Goal: Task Accomplishment & Management: Manage account settings

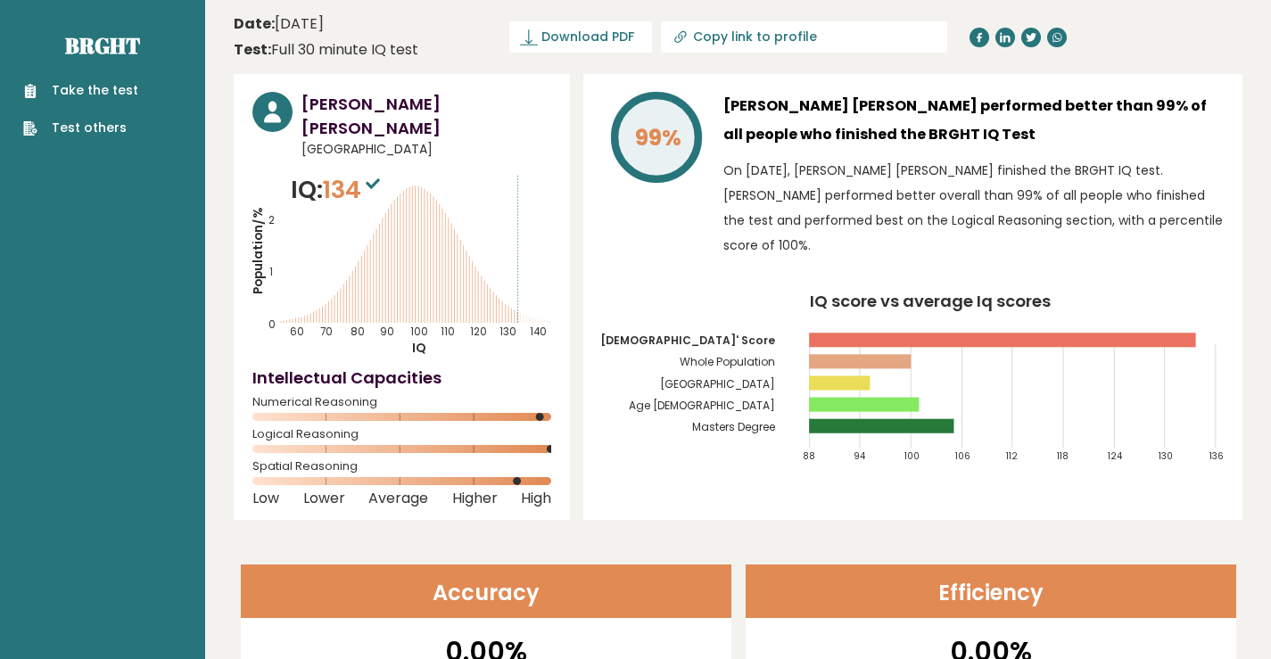
click at [578, 76] on div "[PERSON_NAME] [PERSON_NAME] [GEOGRAPHIC_DATA] IQ: 134 Population/% IQ 0 1 2 60 …" at bounding box center [738, 297] width 1009 height 446
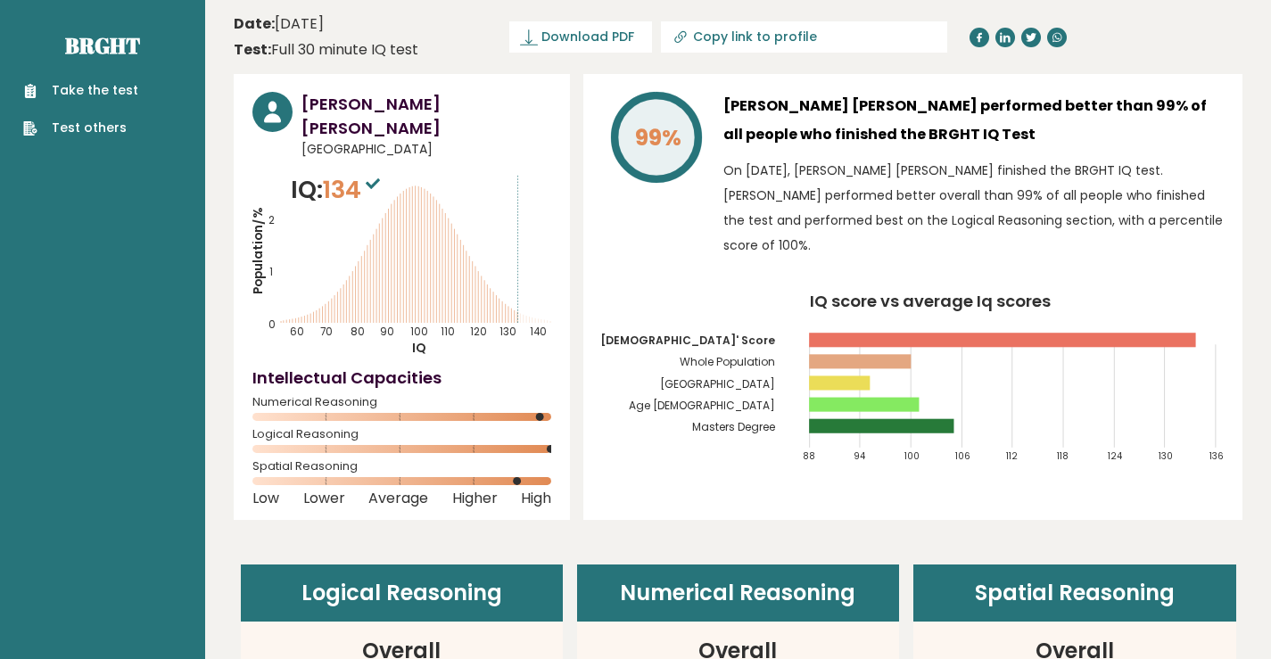
click at [552, 64] on header "Date: October 10, 2025 Test: Full 30 minute IQ test Download PDF Downloading...…" at bounding box center [738, 37] width 1009 height 56
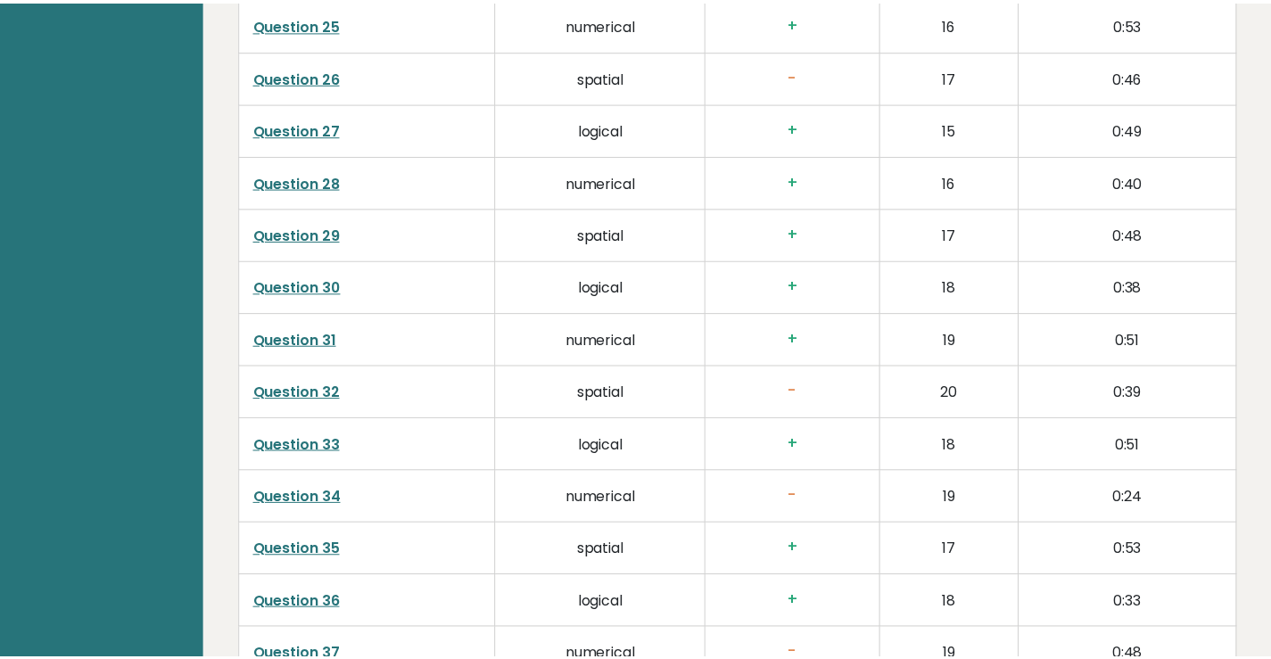
scroll to position [3742, 0]
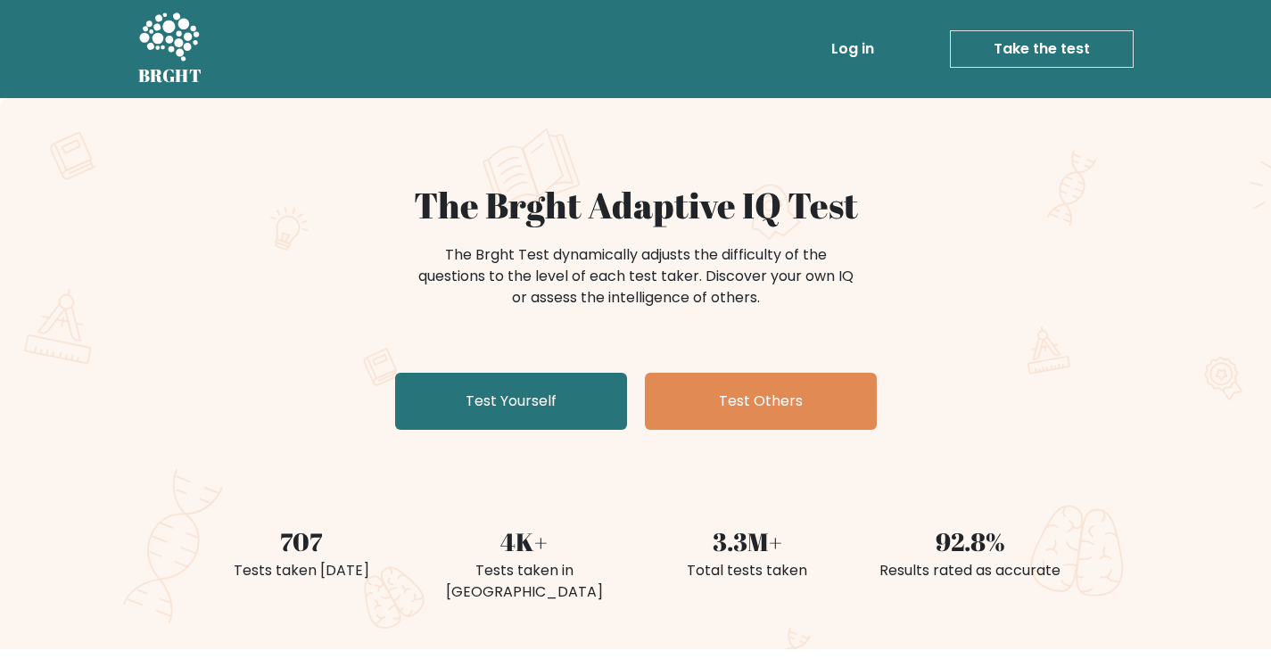
click at [861, 45] on link "Log in" at bounding box center [852, 49] width 57 height 36
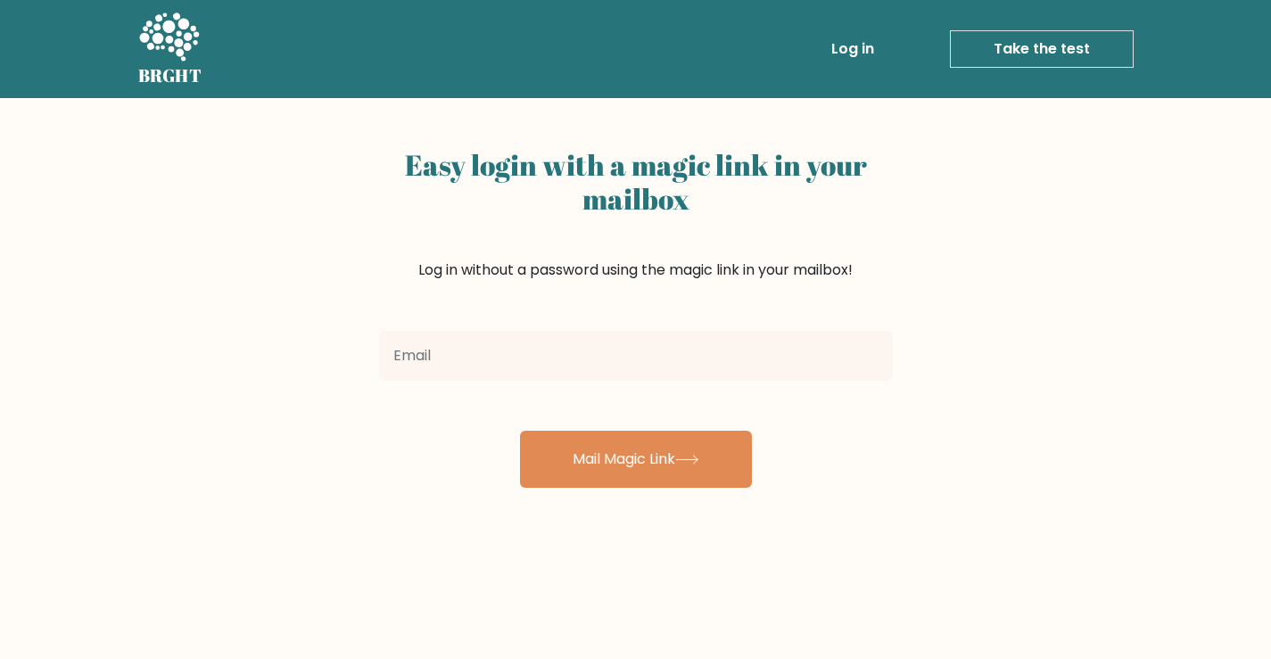
click at [481, 365] on input "email" at bounding box center [636, 356] width 514 height 50
type input "jesus.69eduardo@gmail.com"
drag, startPoint x: 616, startPoint y: 360, endPoint x: 245, endPoint y: 344, distance: 371.4
click at [245, 344] on div "Easy login with a magic link in your mailbox Log in without a password using th…" at bounding box center [635, 436] width 1271 height 676
click at [442, 342] on input "email" at bounding box center [636, 356] width 514 height 50
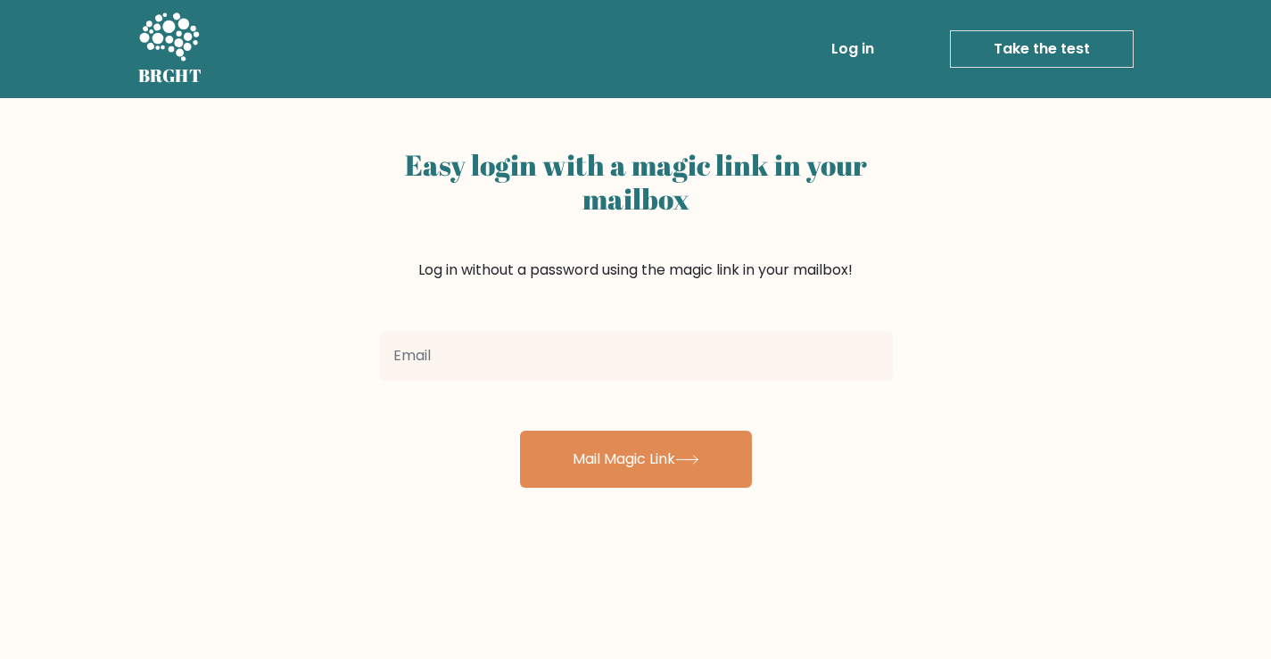
type input "jegq.dev.projects@gmail.com"
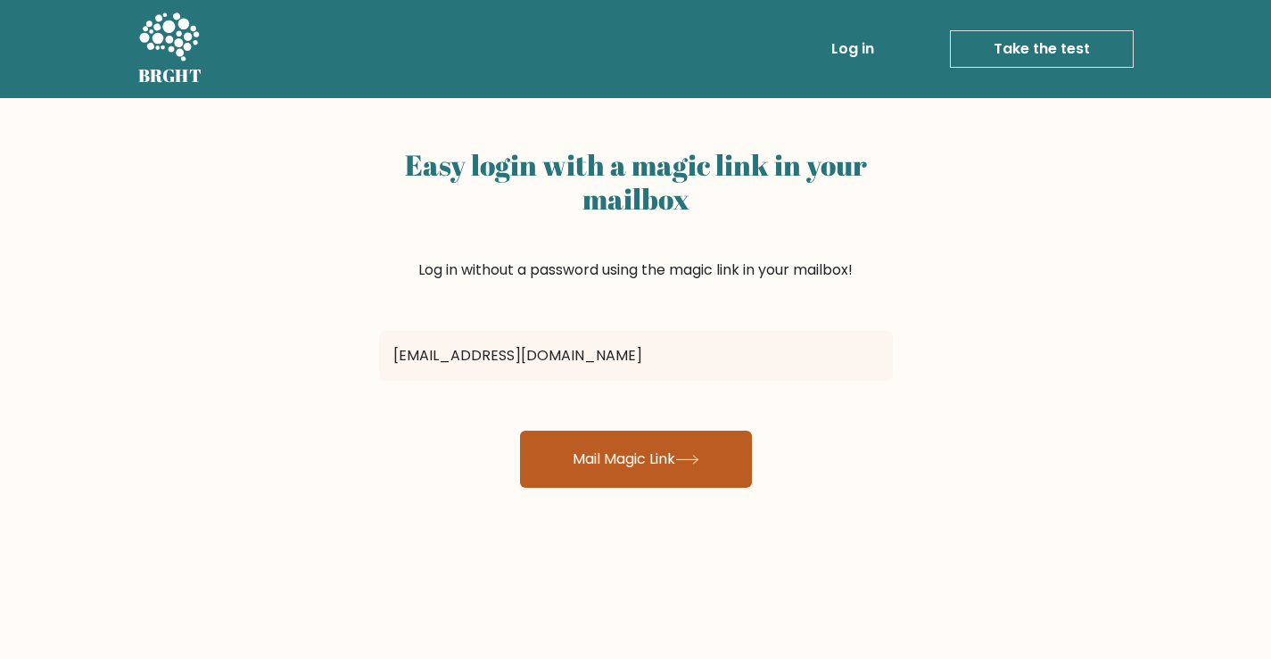
click at [682, 459] on icon at bounding box center [687, 460] width 24 height 10
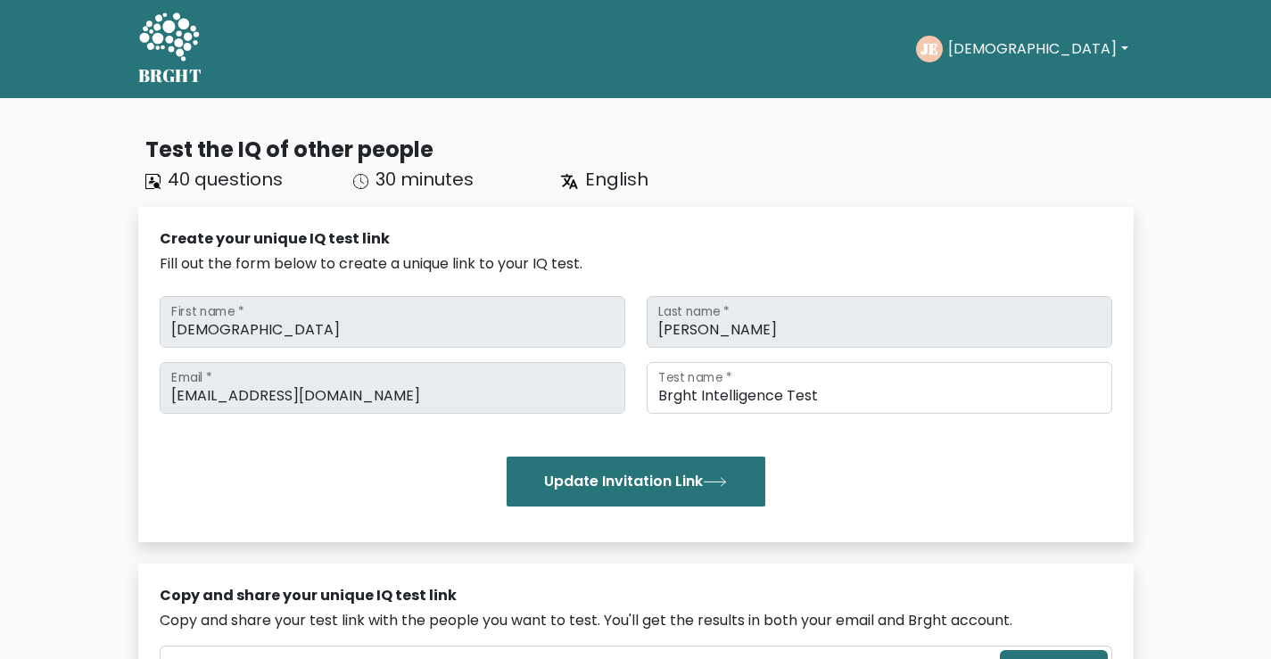
click at [1050, 50] on button "[DEMOGRAPHIC_DATA]" at bounding box center [1038, 48] width 190 height 23
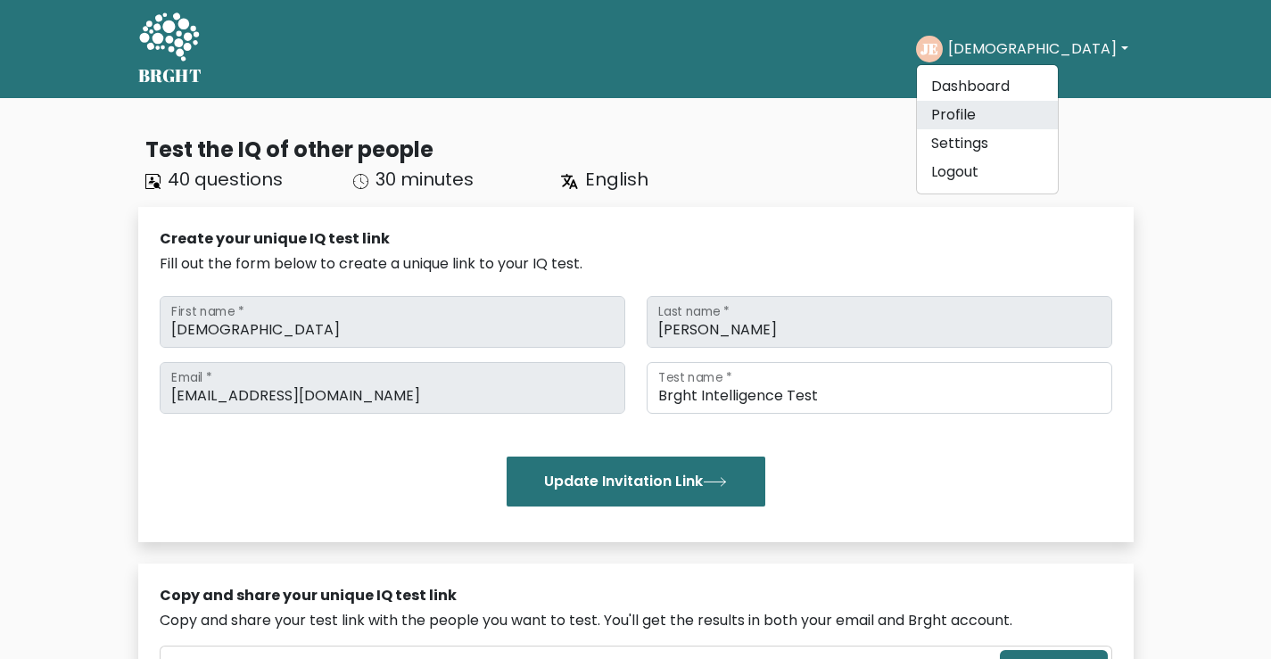
click at [1026, 109] on link "Profile" at bounding box center [987, 115] width 141 height 29
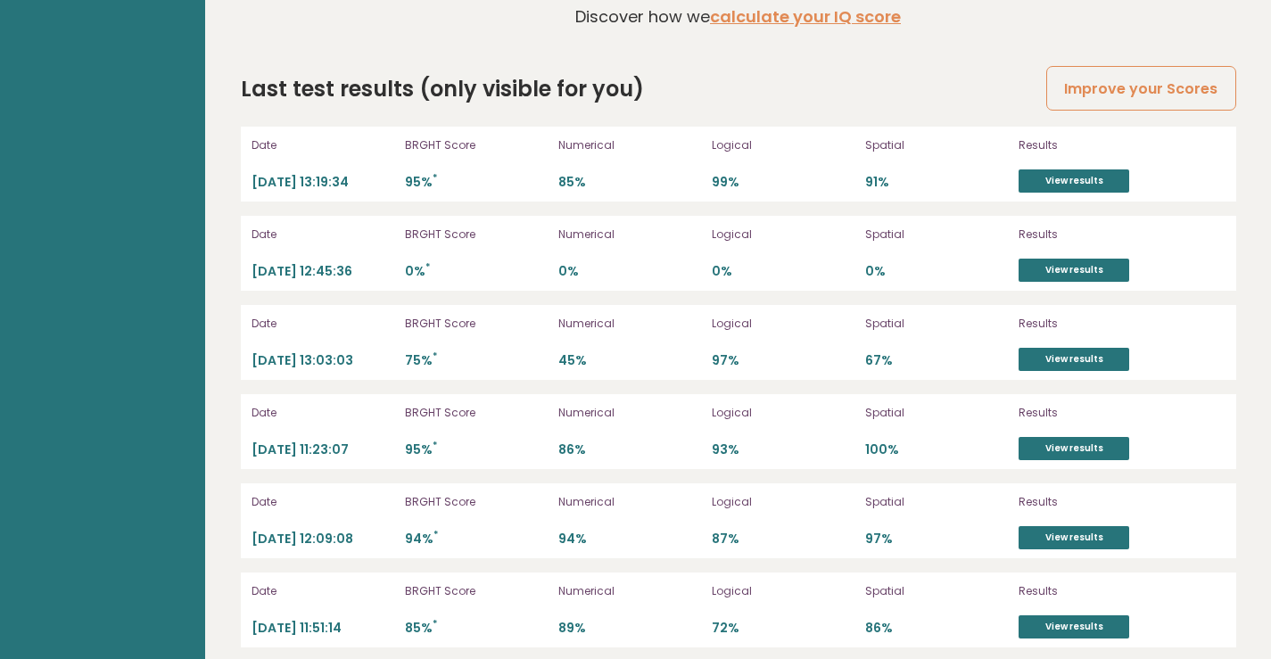
scroll to position [3836, 0]
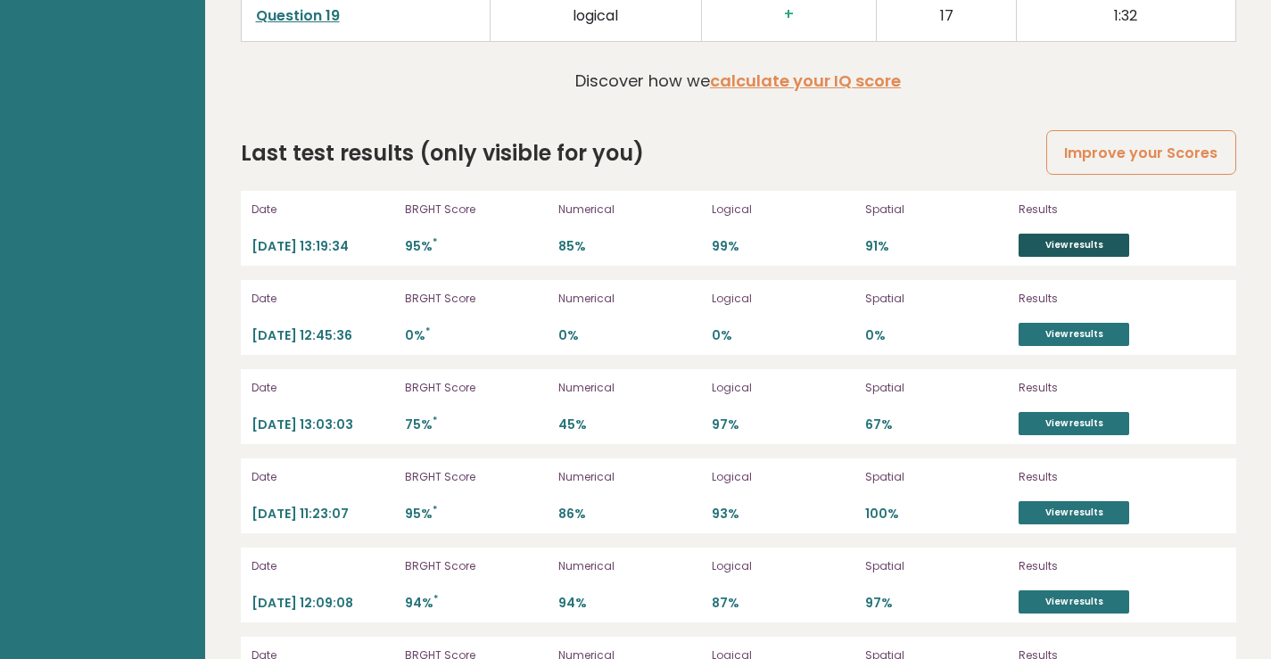
click at [1088, 244] on link "View results" at bounding box center [1074, 245] width 111 height 23
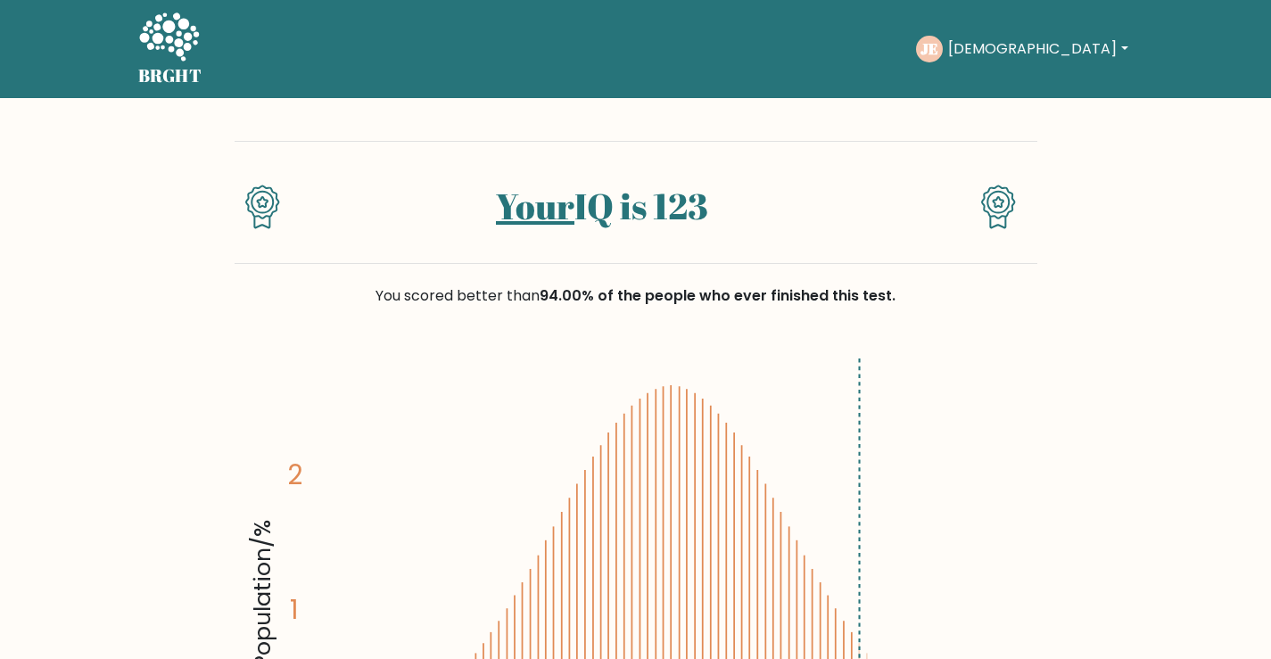
click at [1027, 48] on button "[DEMOGRAPHIC_DATA]" at bounding box center [1038, 48] width 190 height 23
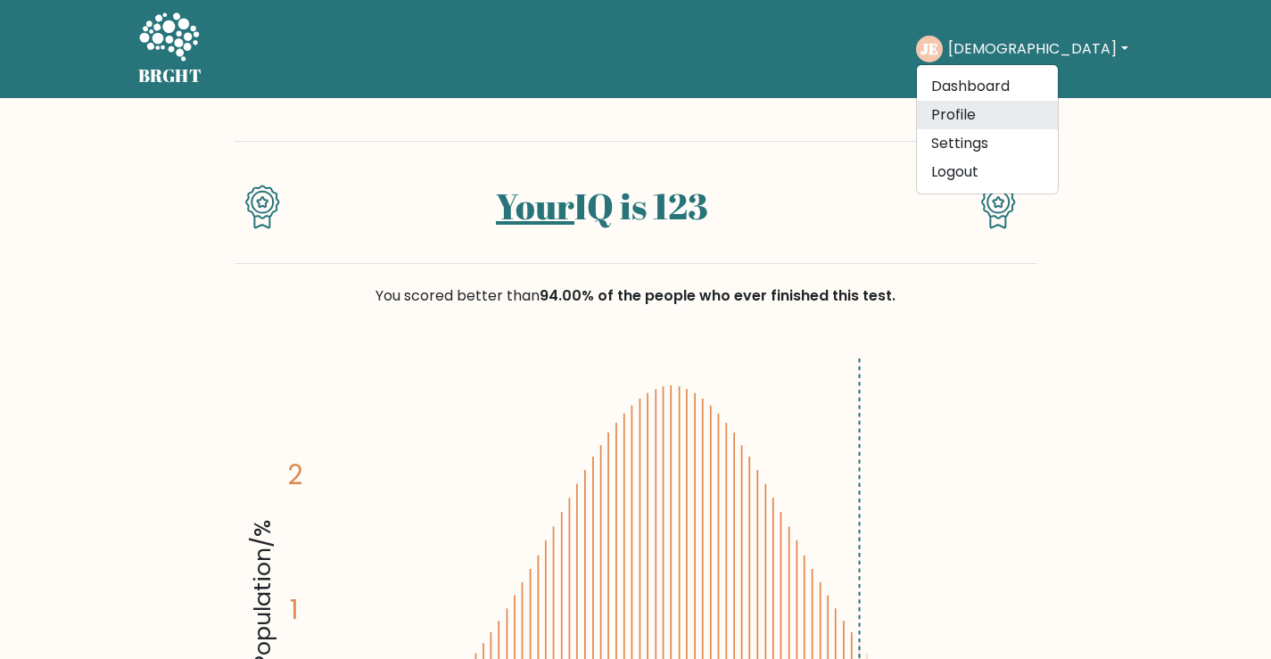
click at [1014, 112] on link "Profile" at bounding box center [987, 115] width 141 height 29
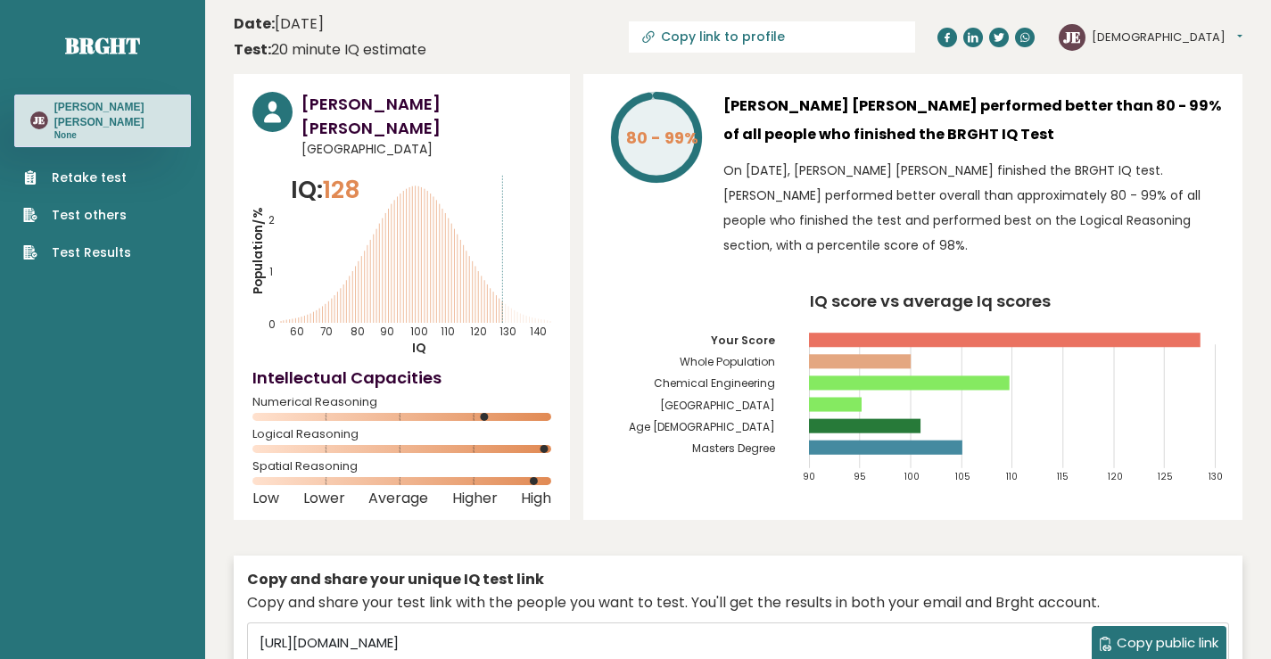
click at [107, 169] on link "Retake test" at bounding box center [77, 178] width 108 height 19
